Goal: Task Accomplishment & Management: Use online tool/utility

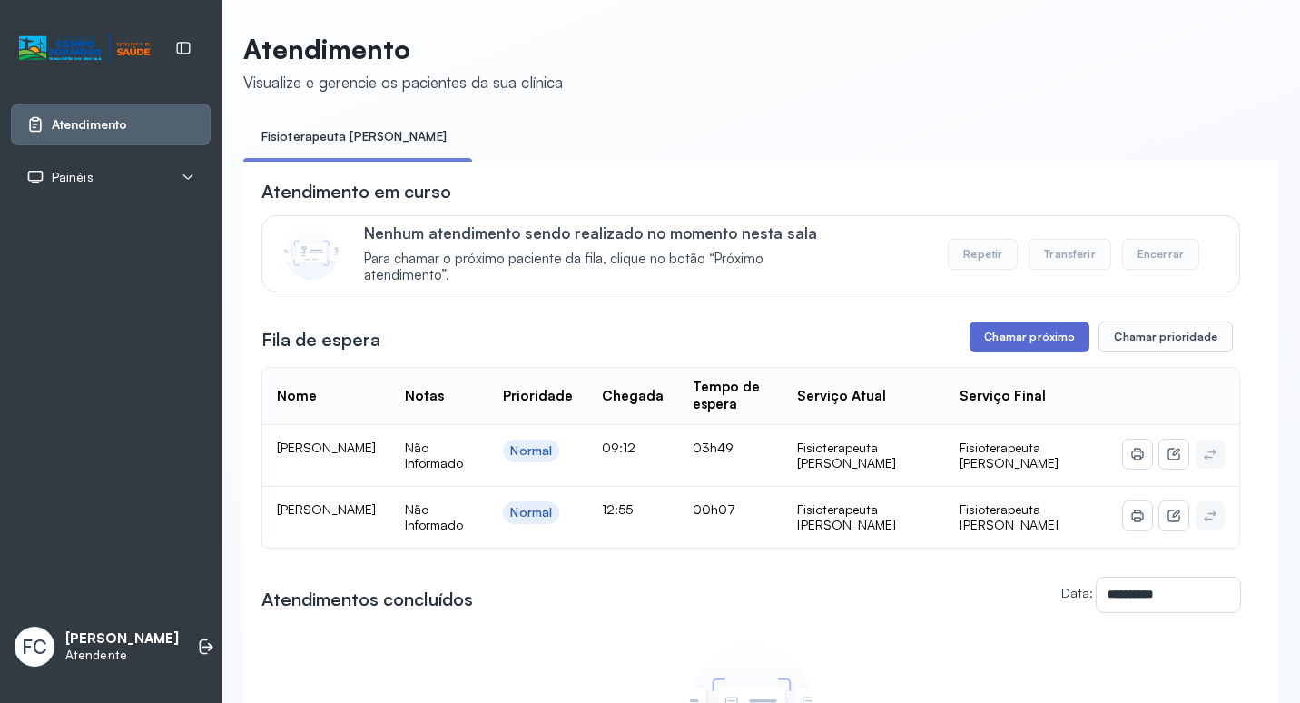
click at [1026, 338] on button "Chamar próximo" at bounding box center [1030, 336] width 120 height 31
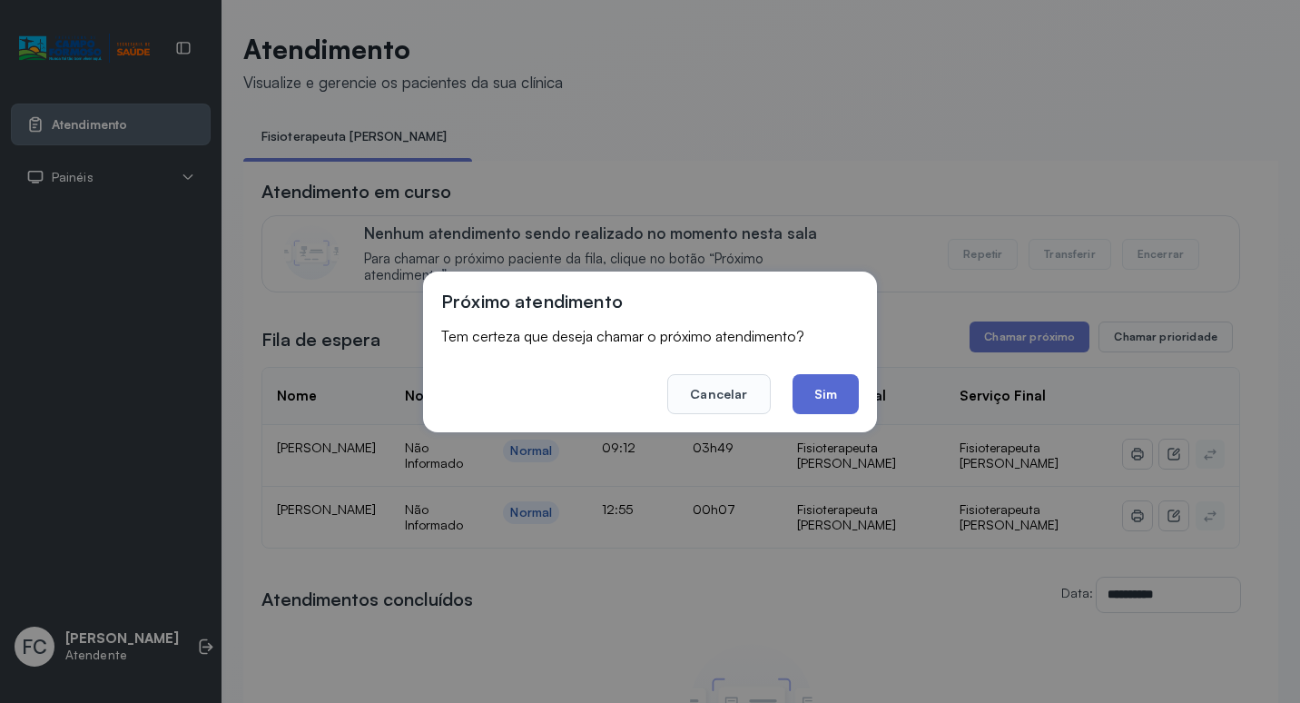
click at [842, 386] on button "Sim" at bounding box center [826, 394] width 66 height 40
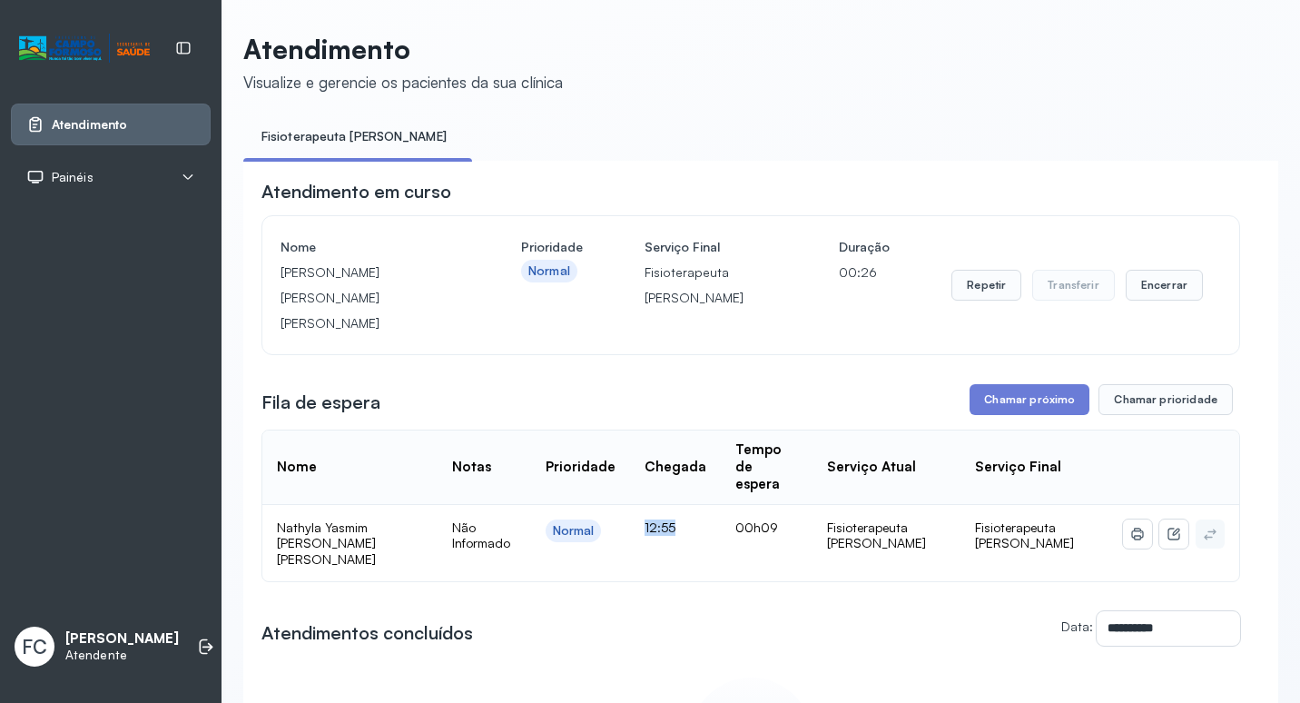
drag, startPoint x: 640, startPoint y: 489, endPoint x: 702, endPoint y: 493, distance: 61.8
click at [702, 505] on td "12:55" at bounding box center [675, 543] width 91 height 77
drag, startPoint x: 702, startPoint y: 493, endPoint x: 764, endPoint y: 546, distance: 81.8
click at [1009, 384] on button "Chamar próximo" at bounding box center [1030, 399] width 120 height 31
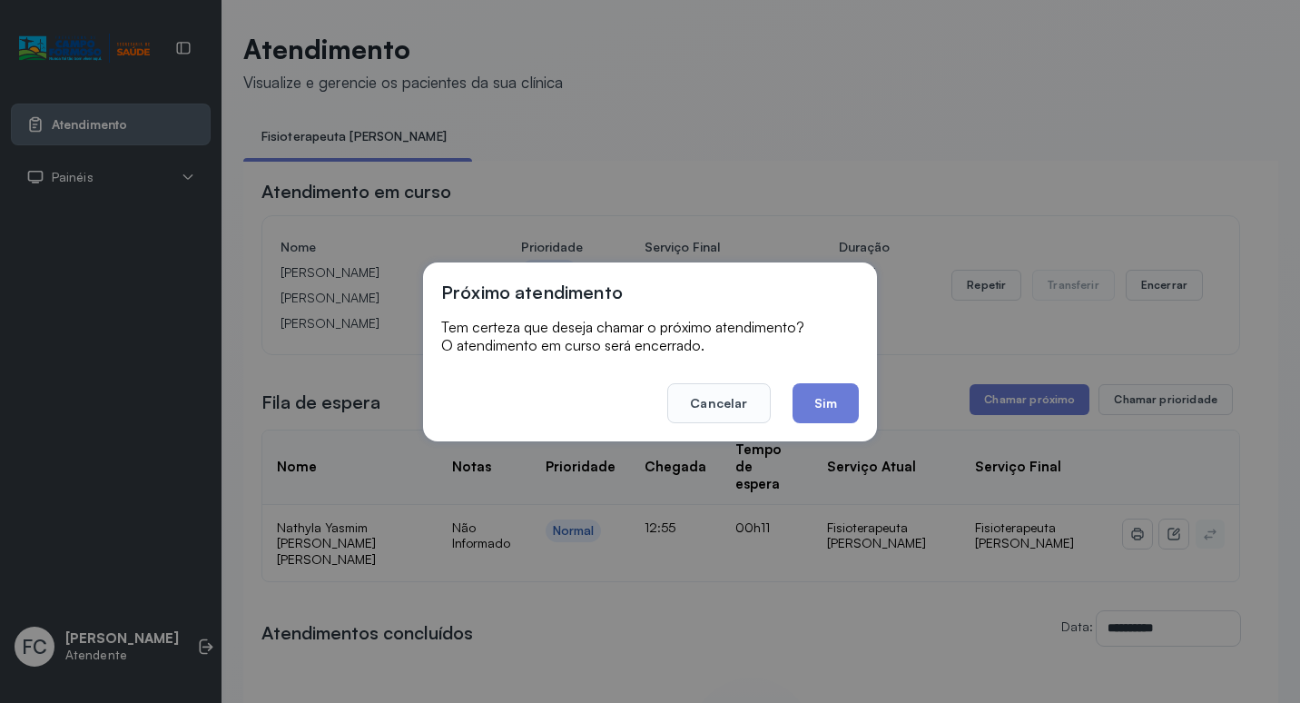
click at [830, 395] on button "Sim" at bounding box center [826, 403] width 66 height 40
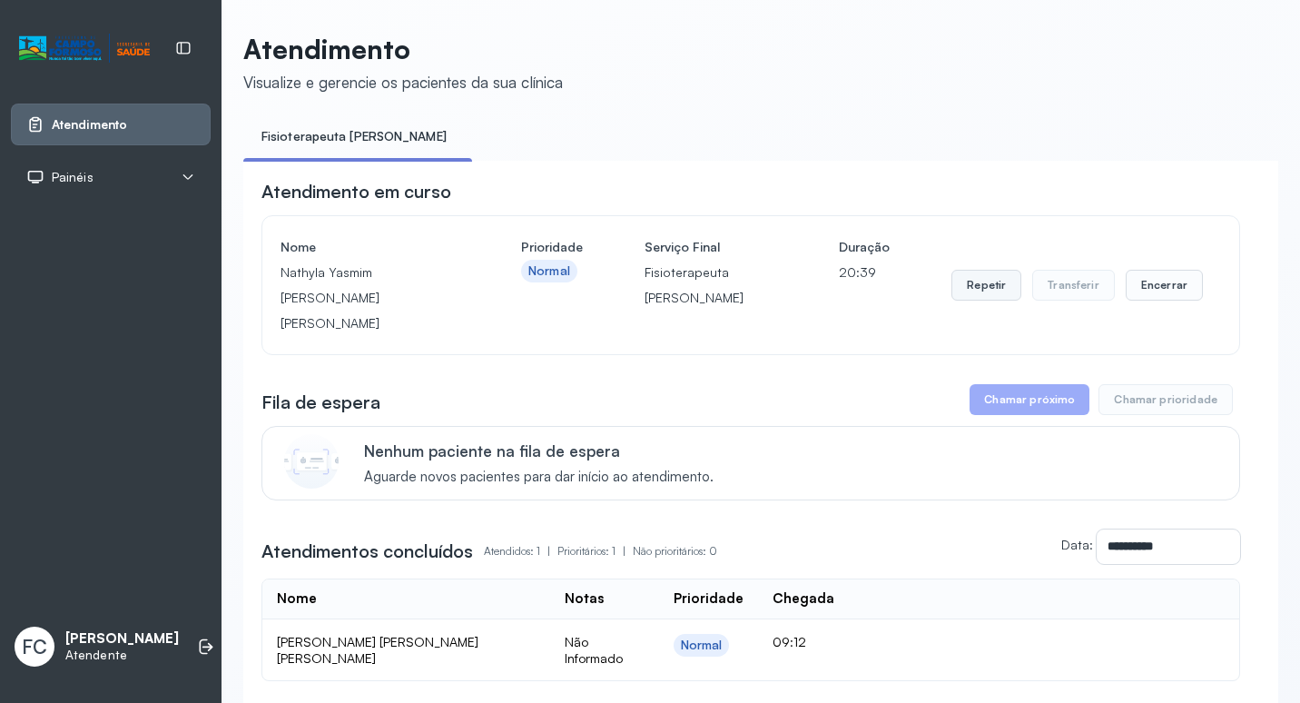
click at [989, 278] on button "Repetir" at bounding box center [986, 285] width 70 height 31
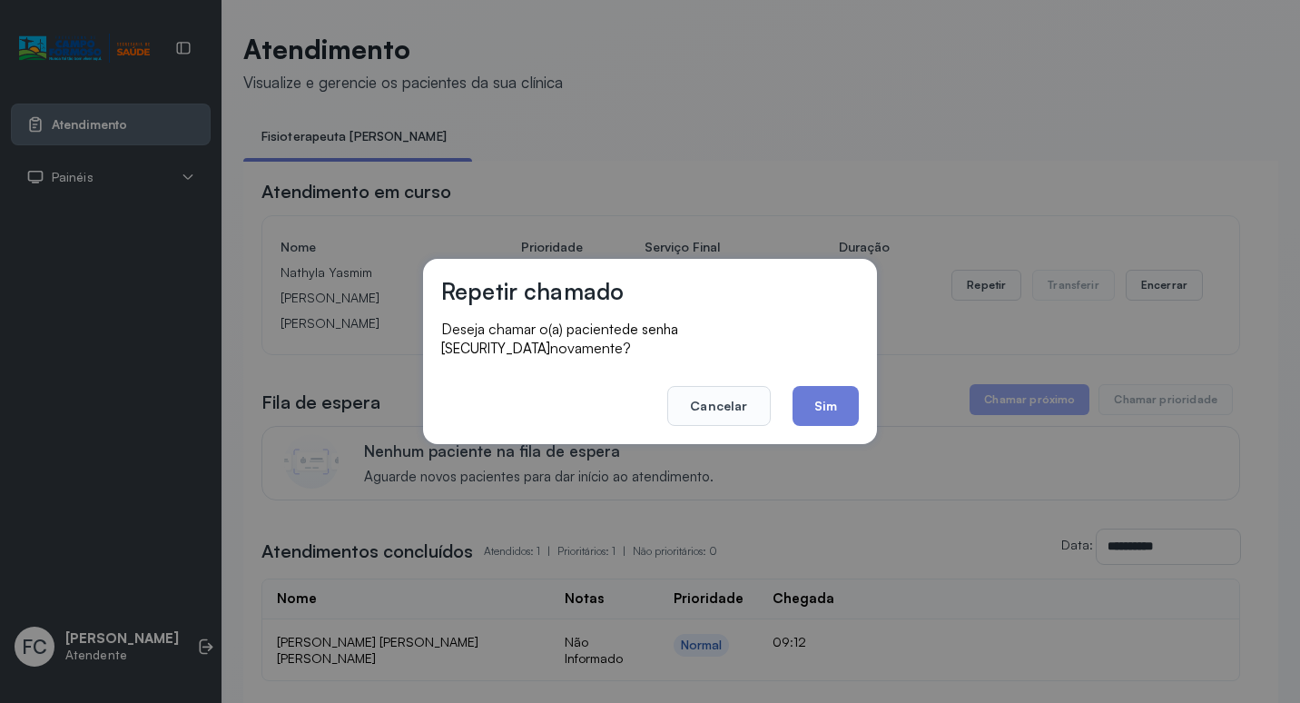
click at [780, 209] on div "Repetir chamado Deseja chamar o(a) paciente de senha 0038 novamente? Cancelar S…" at bounding box center [650, 351] width 1300 height 703
click at [718, 393] on button "Cancelar" at bounding box center [718, 406] width 103 height 40
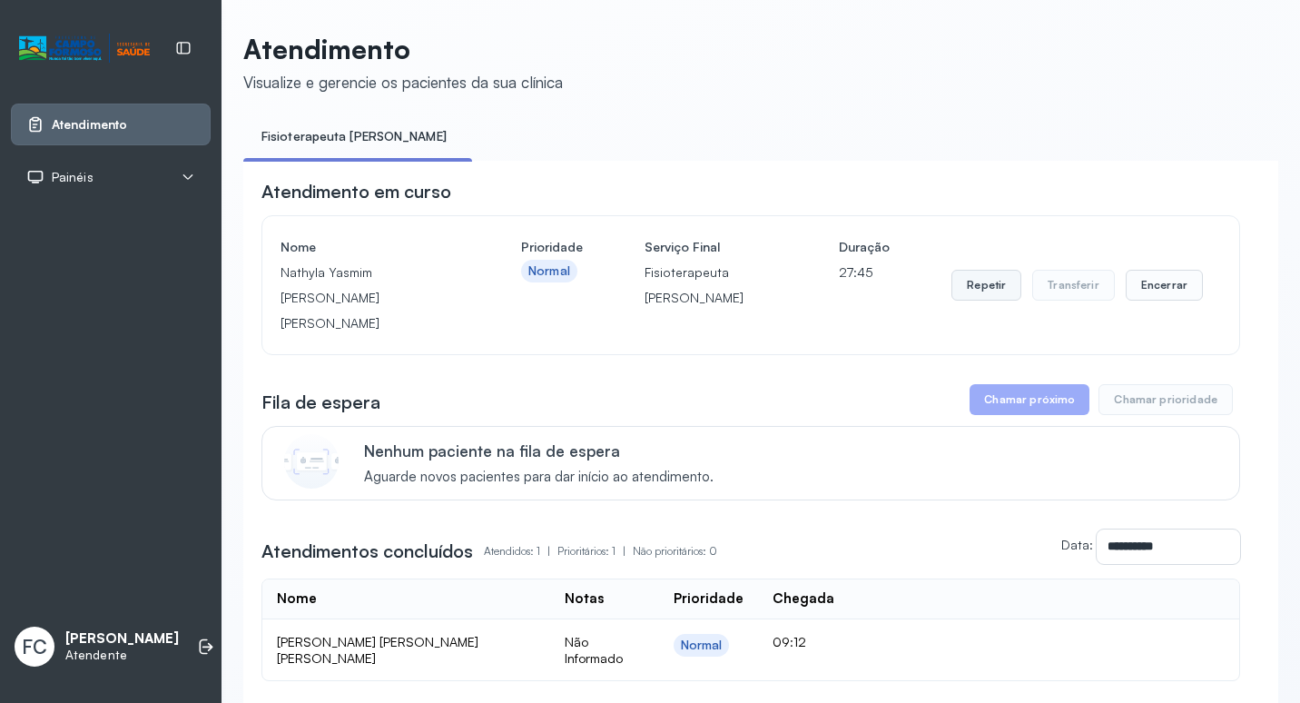
click at [979, 273] on button "Repetir" at bounding box center [986, 285] width 70 height 31
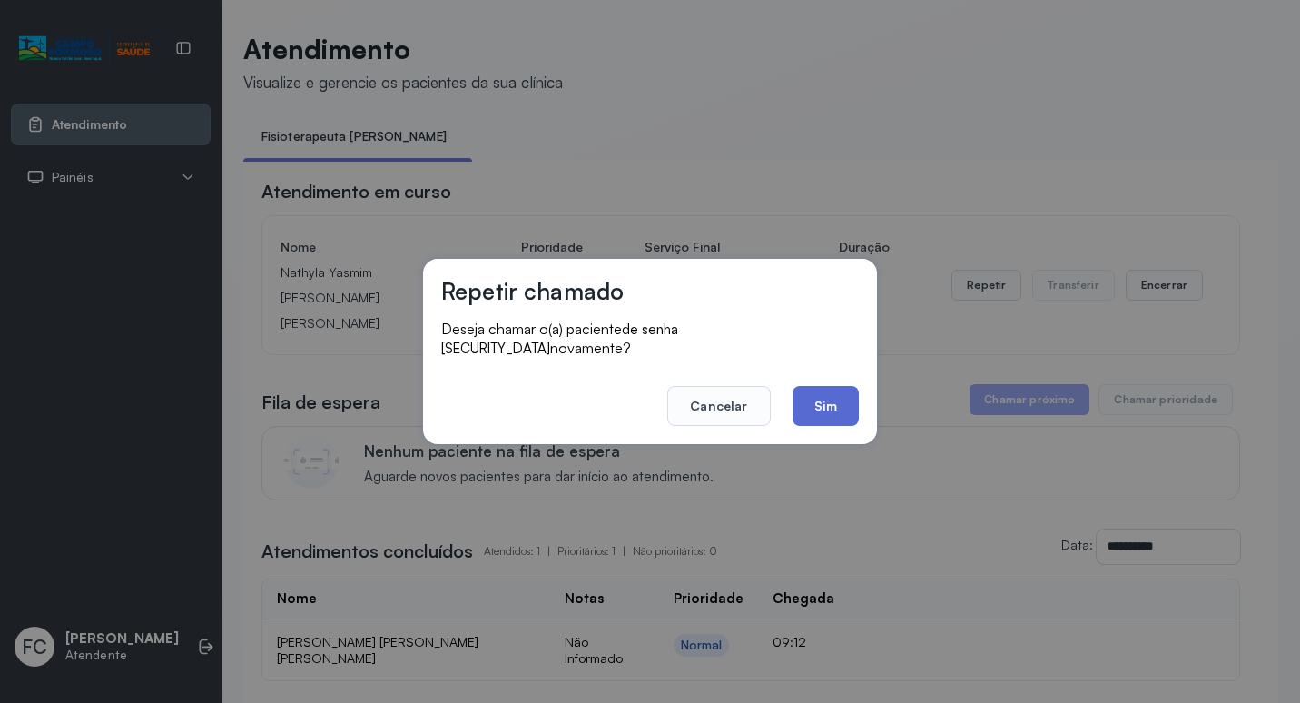
click at [812, 391] on button "Sim" at bounding box center [826, 406] width 66 height 40
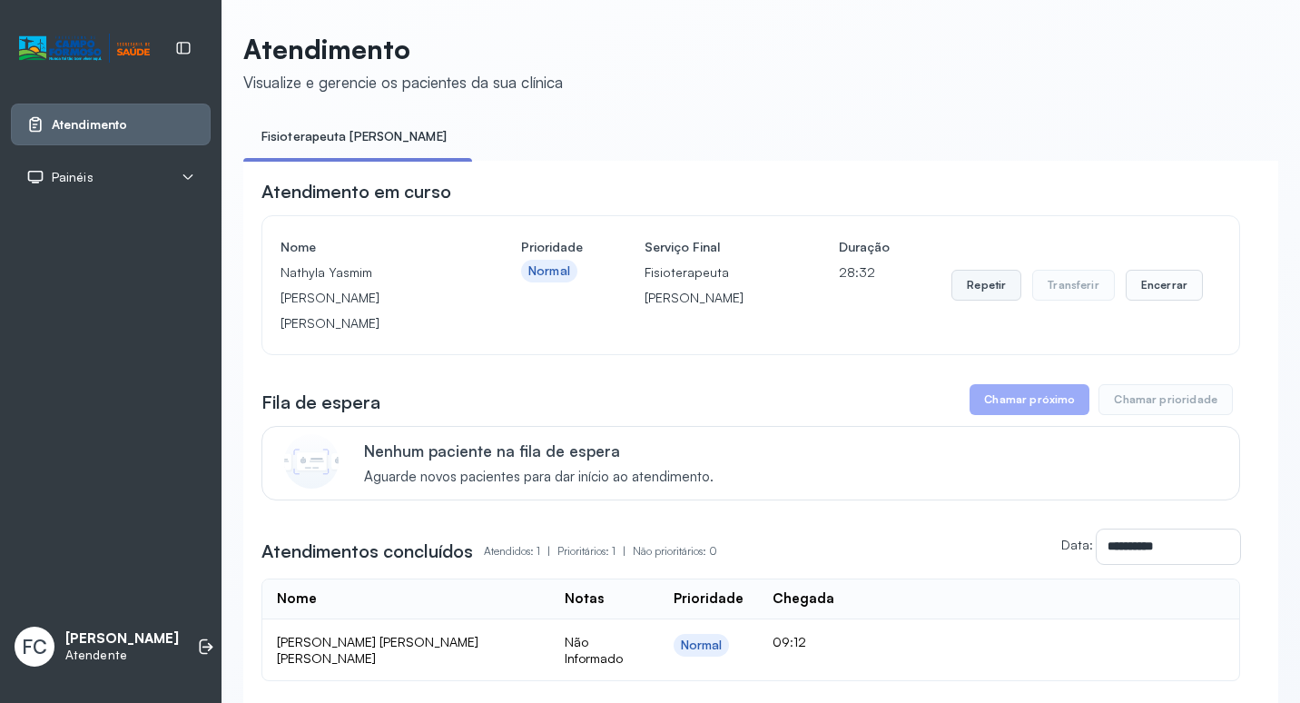
click at [996, 273] on button "Repetir" at bounding box center [986, 285] width 70 height 31
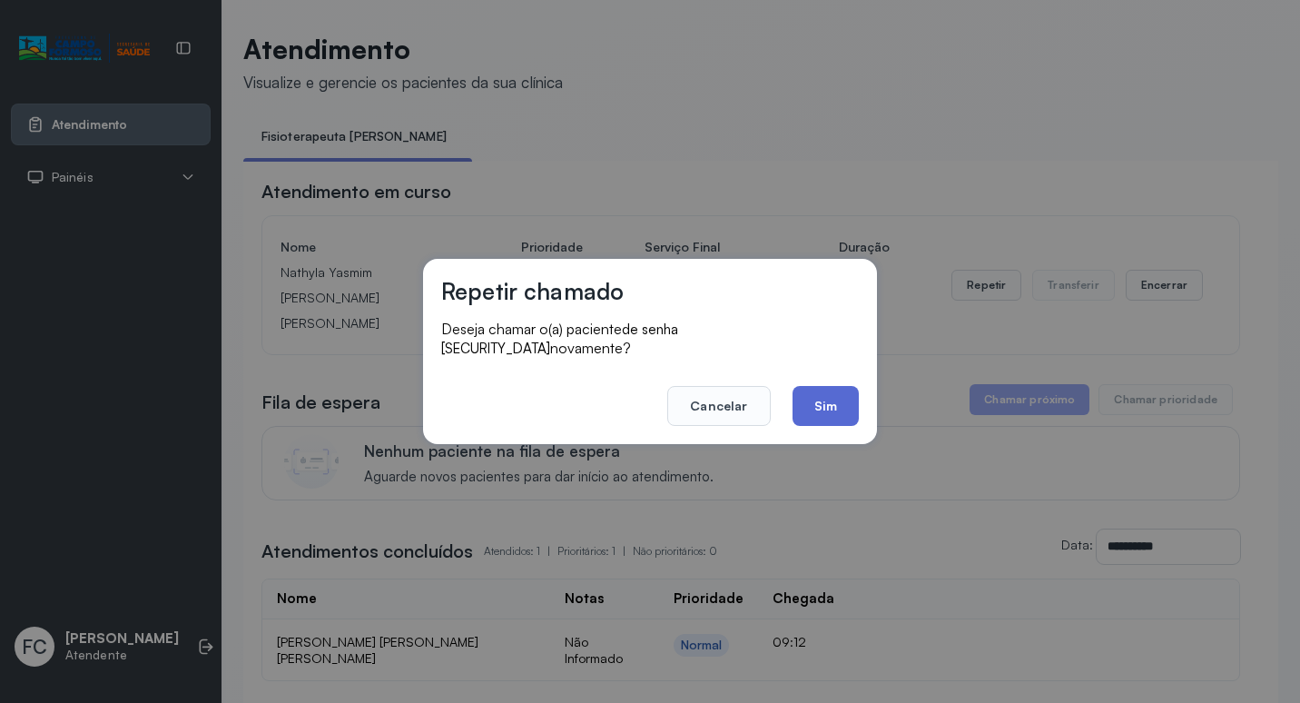
click at [829, 386] on button "Sim" at bounding box center [826, 406] width 66 height 40
